Goal: Navigation & Orientation: Find specific page/section

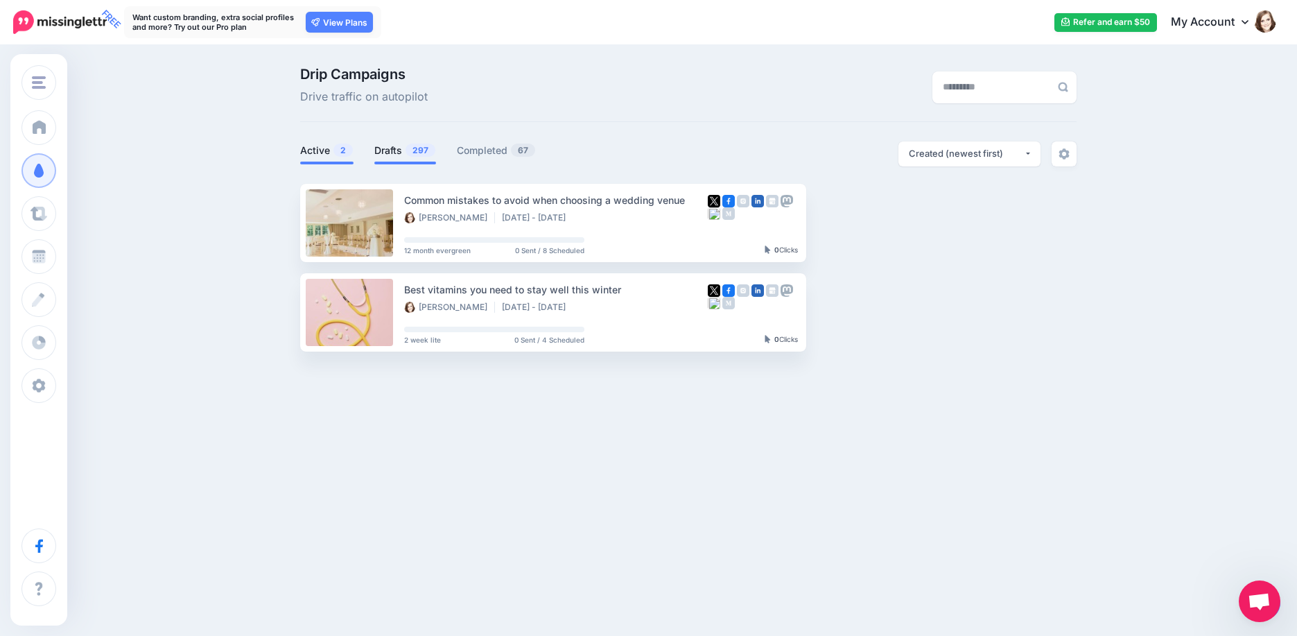
click at [388, 152] on link "Drafts 297" at bounding box center [405, 150] width 62 height 17
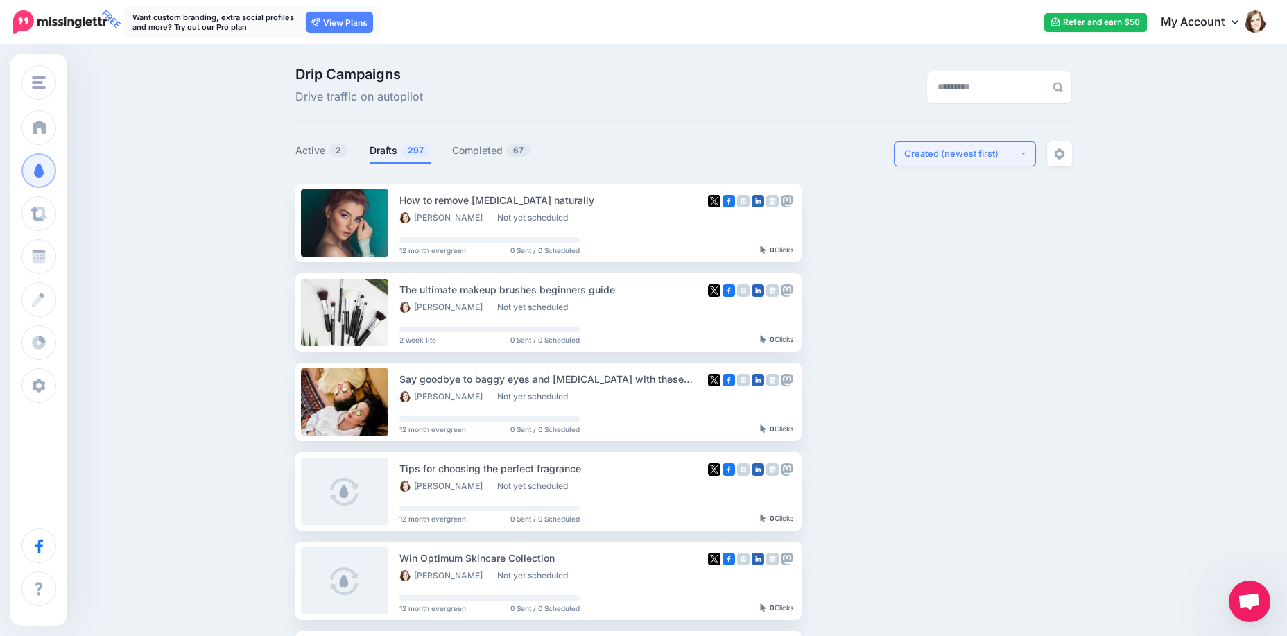
click at [930, 146] on button "Created (newest first)" at bounding box center [965, 153] width 142 height 25
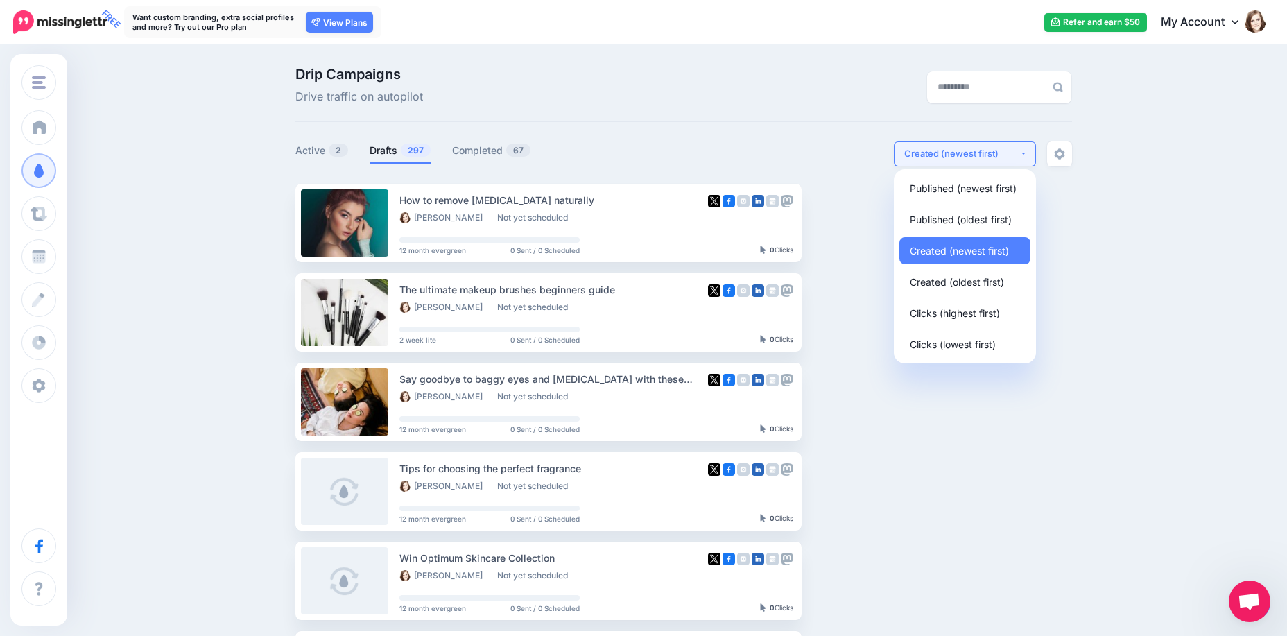
click at [930, 146] on button "Created (newest first)" at bounding box center [965, 153] width 142 height 25
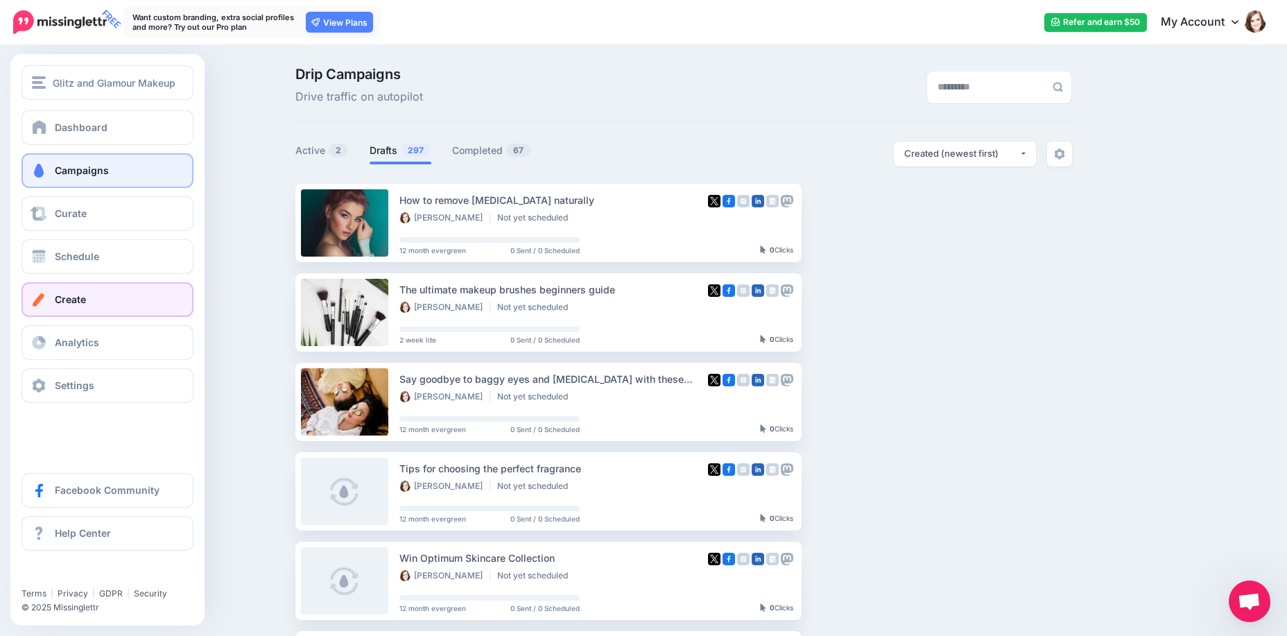
click at [83, 307] on link "Create" at bounding box center [107, 299] width 172 height 35
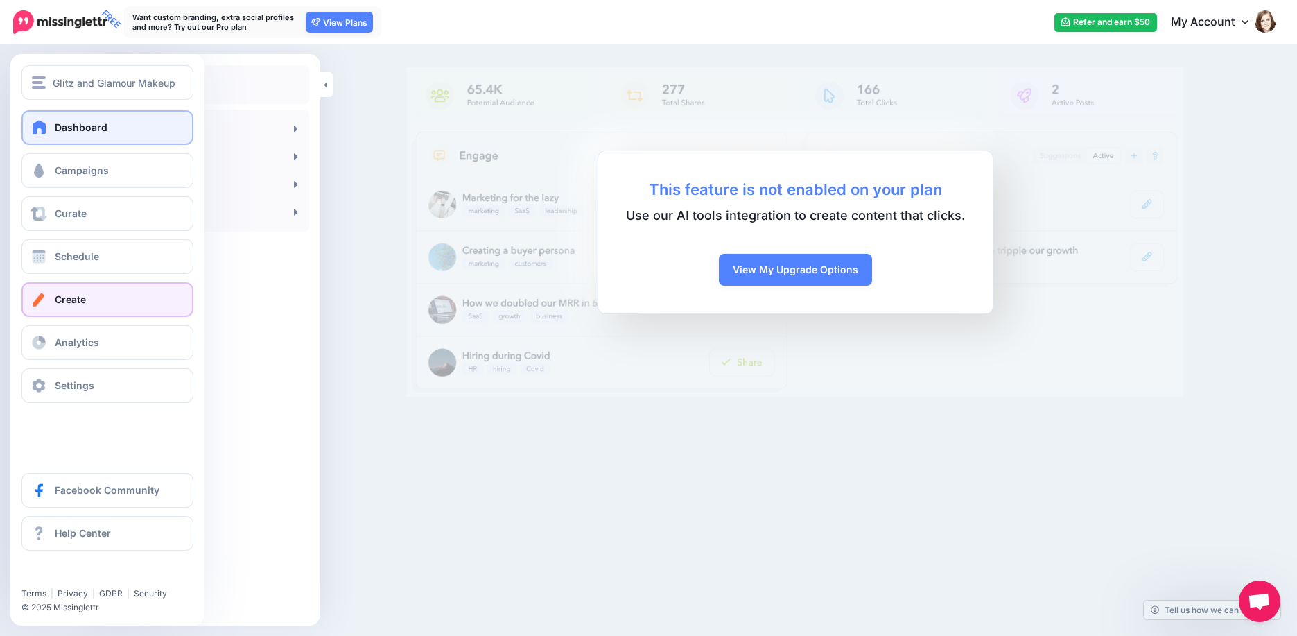
click at [77, 126] on span "Dashboard" at bounding box center [81, 127] width 53 height 12
